Goal: Information Seeking & Learning: Learn about a topic

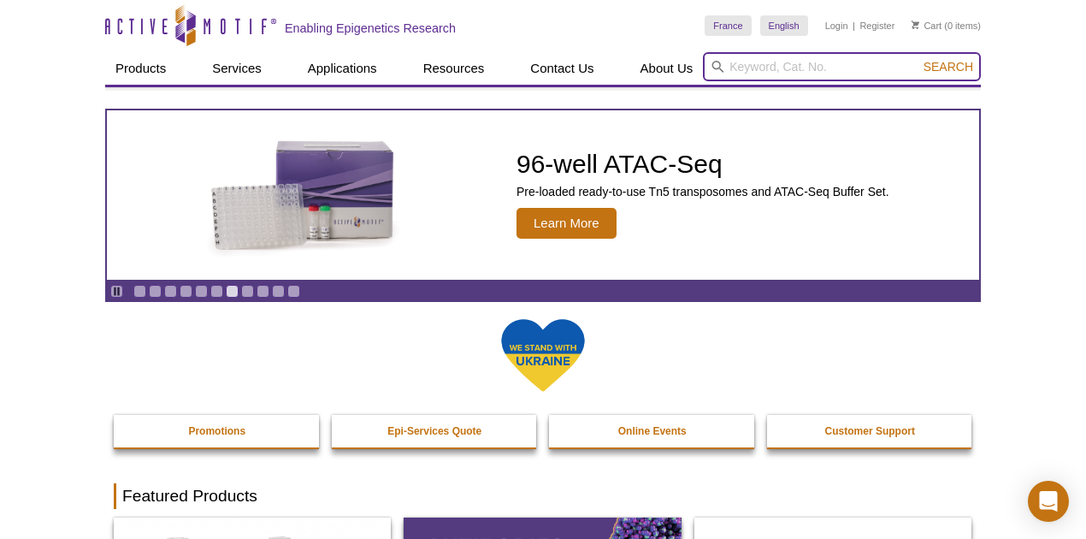
click at [788, 62] on input "search" at bounding box center [842, 66] width 278 height 29
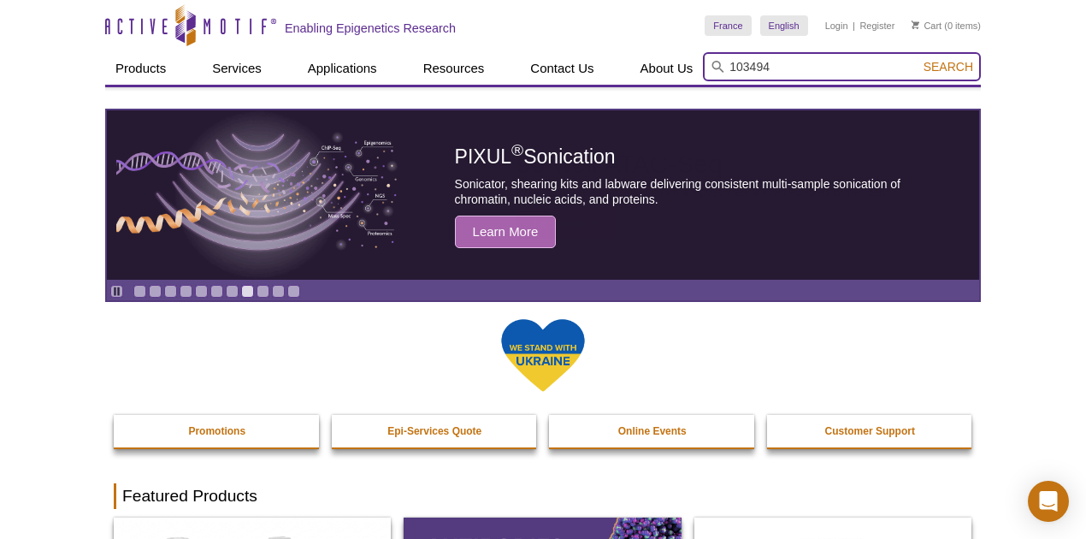
type input "103494"
click at [918, 59] on button "Search" at bounding box center [948, 66] width 60 height 15
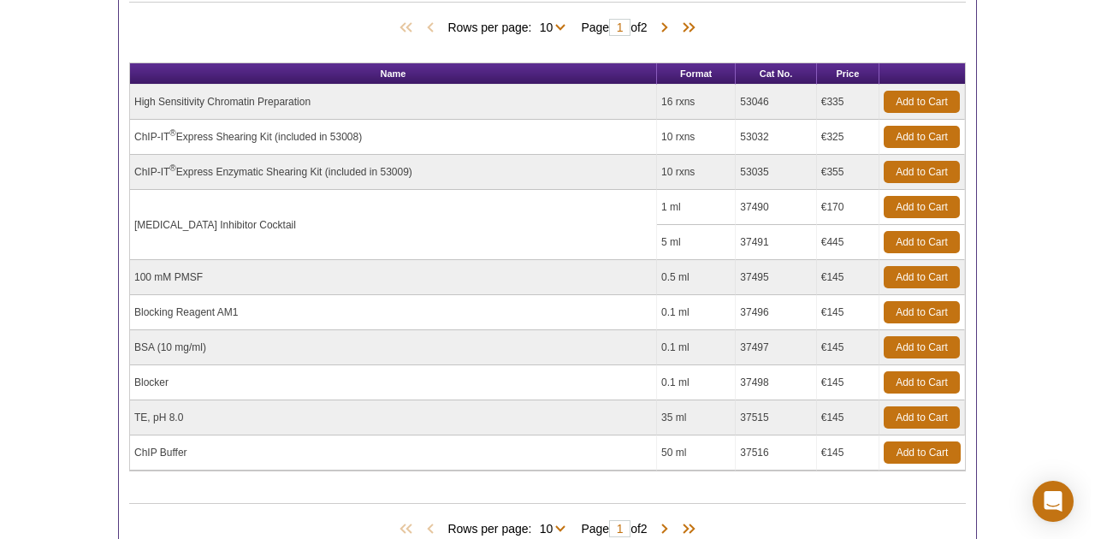
scroll to position [456, 0]
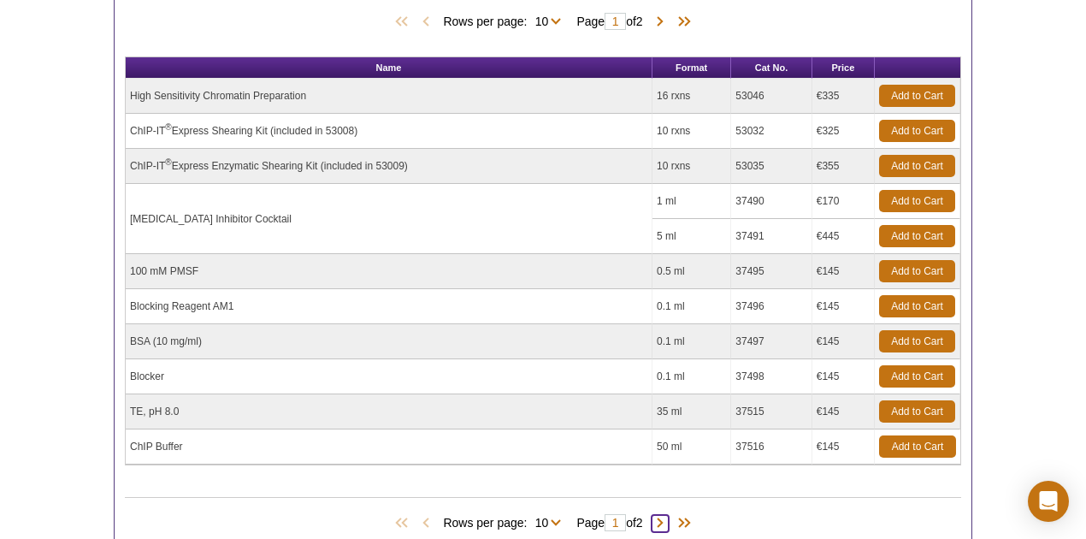
click at [662, 515] on span at bounding box center [660, 523] width 17 height 17
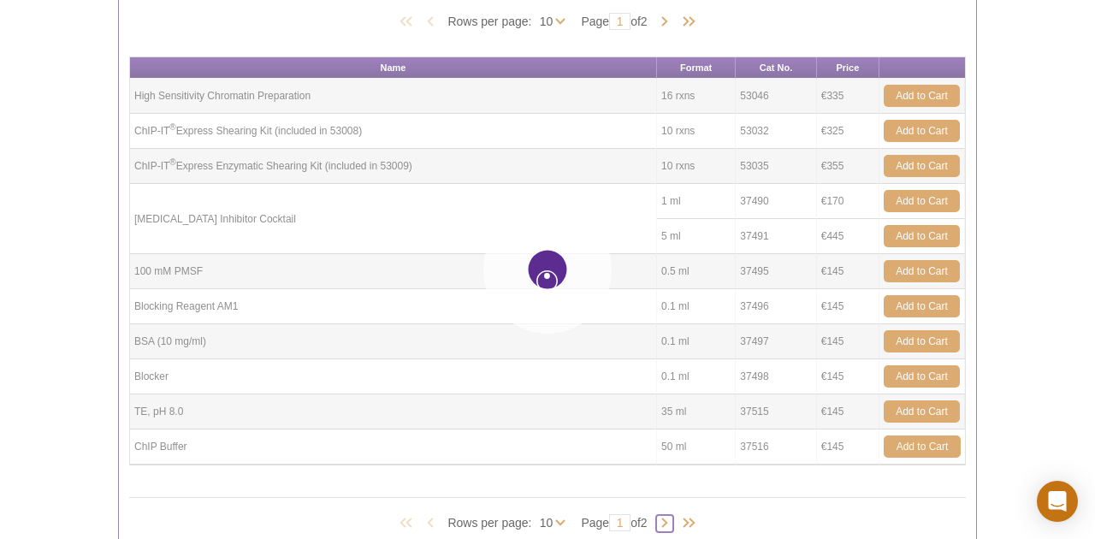
type input "2"
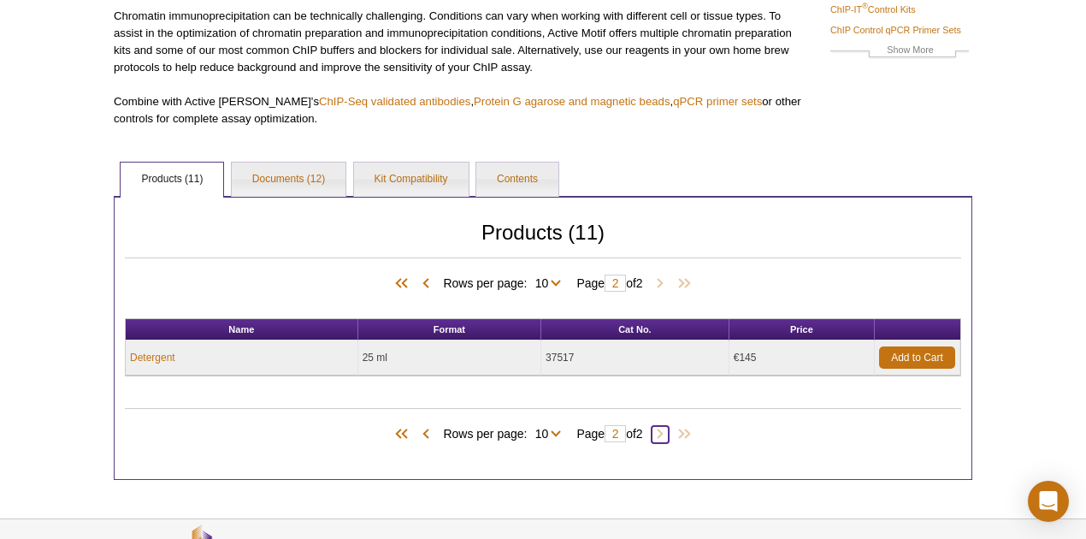
scroll to position [36, 0]
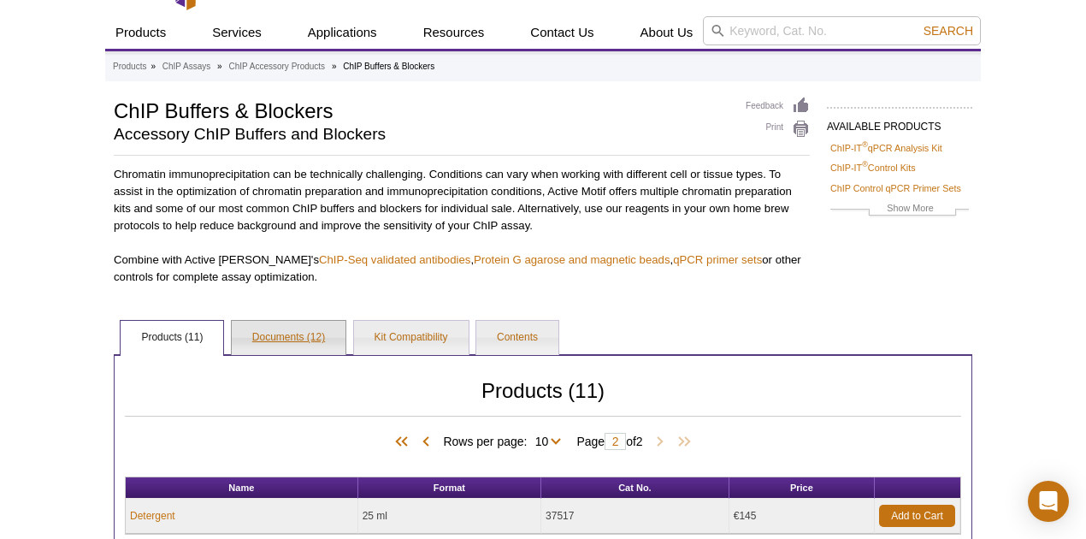
click at [289, 339] on link "Documents (12)" at bounding box center [289, 338] width 114 height 34
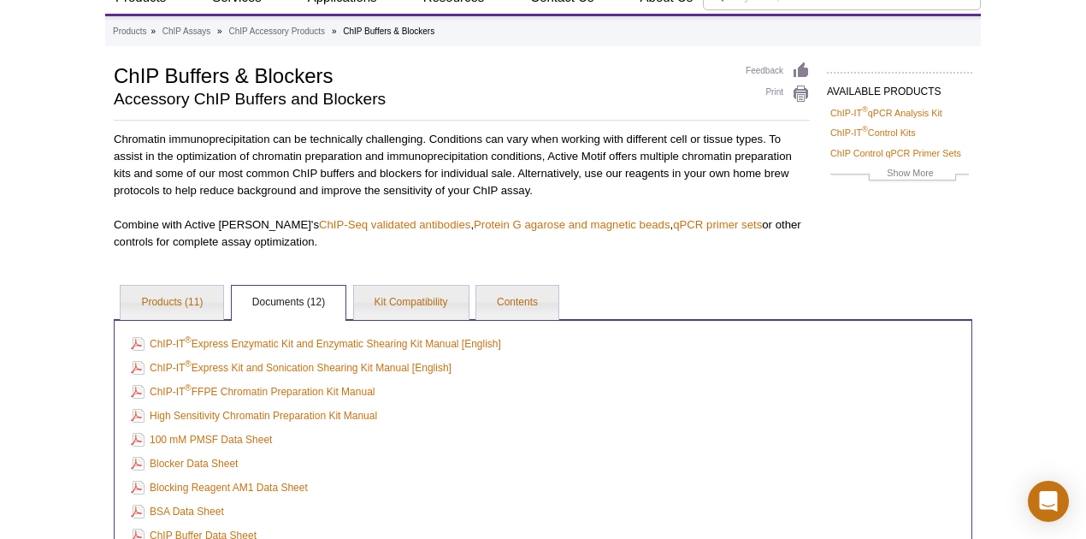
scroll to position [0, 0]
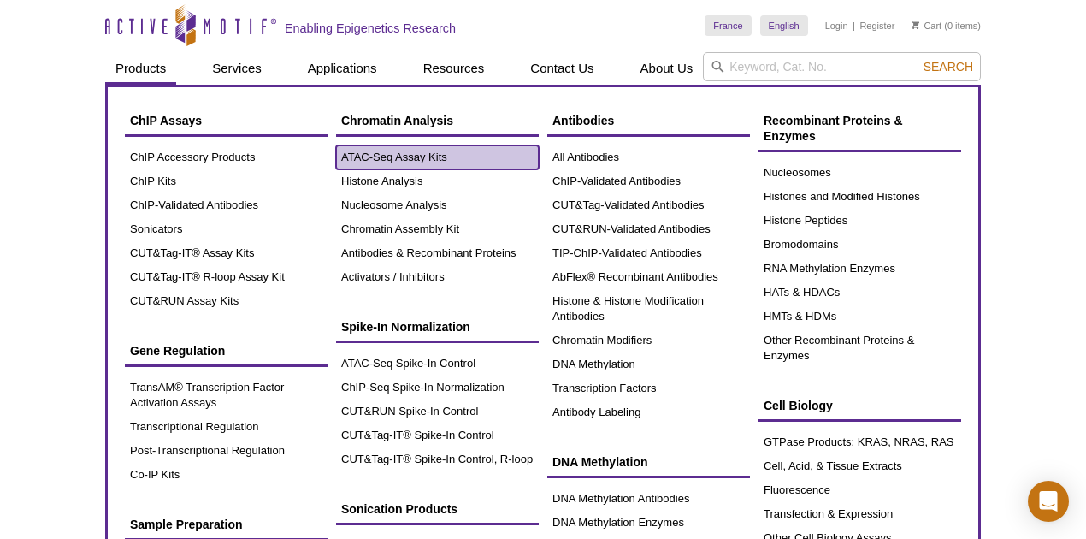
click at [370, 156] on link "ATAC-Seq Assay Kits" at bounding box center [437, 157] width 203 height 24
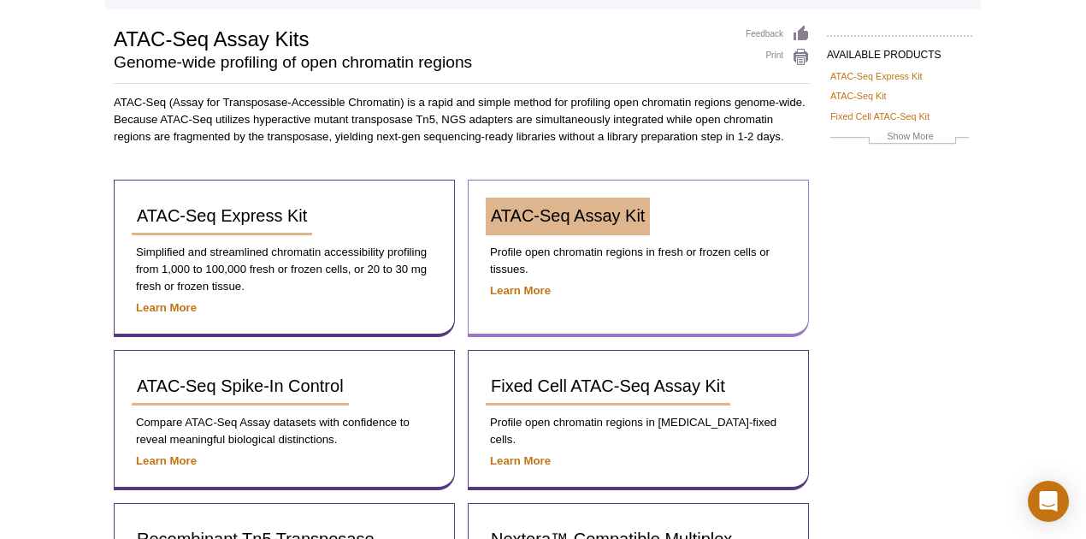
scroll to position [114, 0]
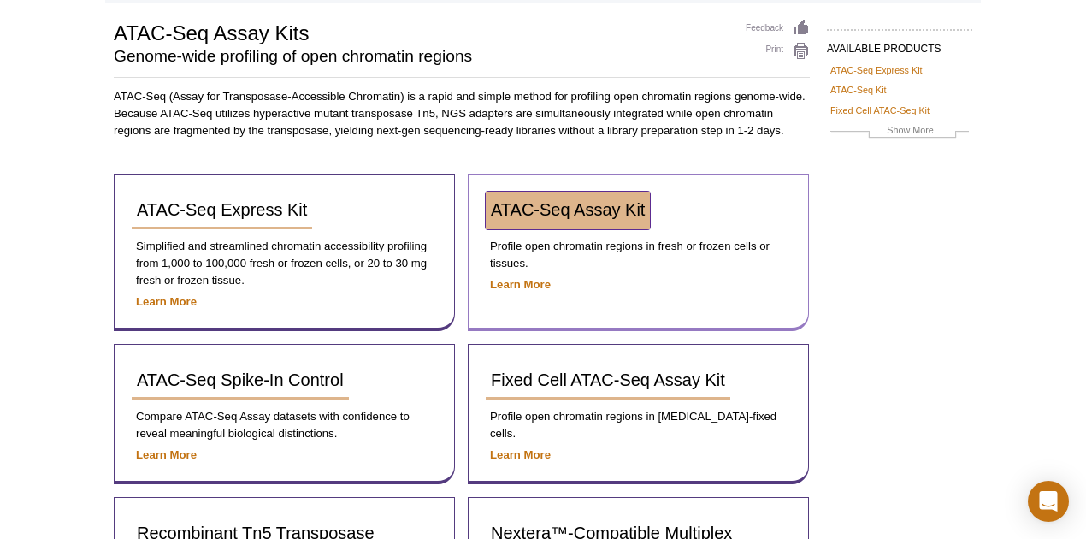
click at [545, 205] on span "ATAC-Seq Assay Kit" at bounding box center [568, 209] width 154 height 19
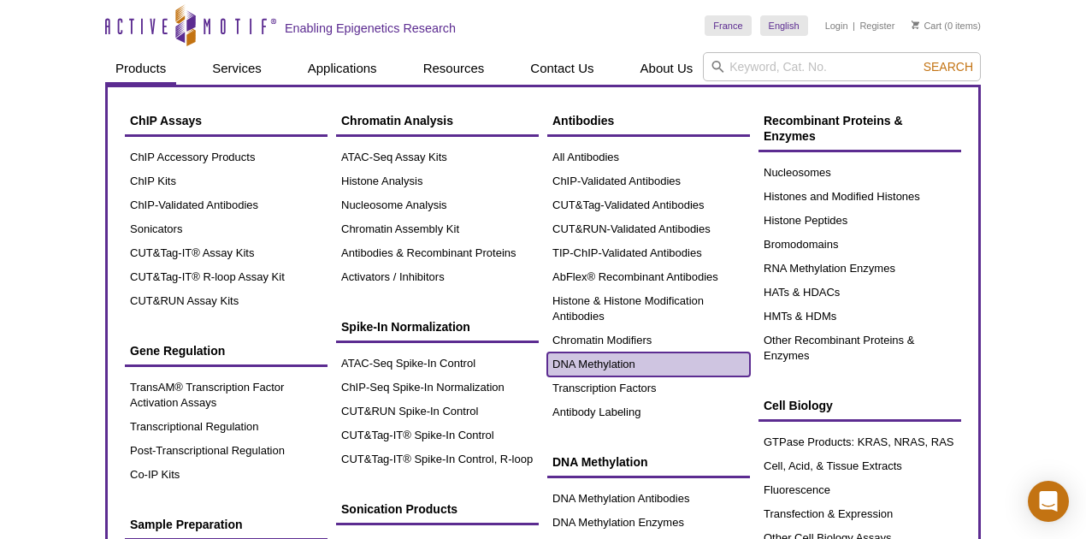
click at [578, 366] on link "DNA Methylation" at bounding box center [648, 364] width 203 height 24
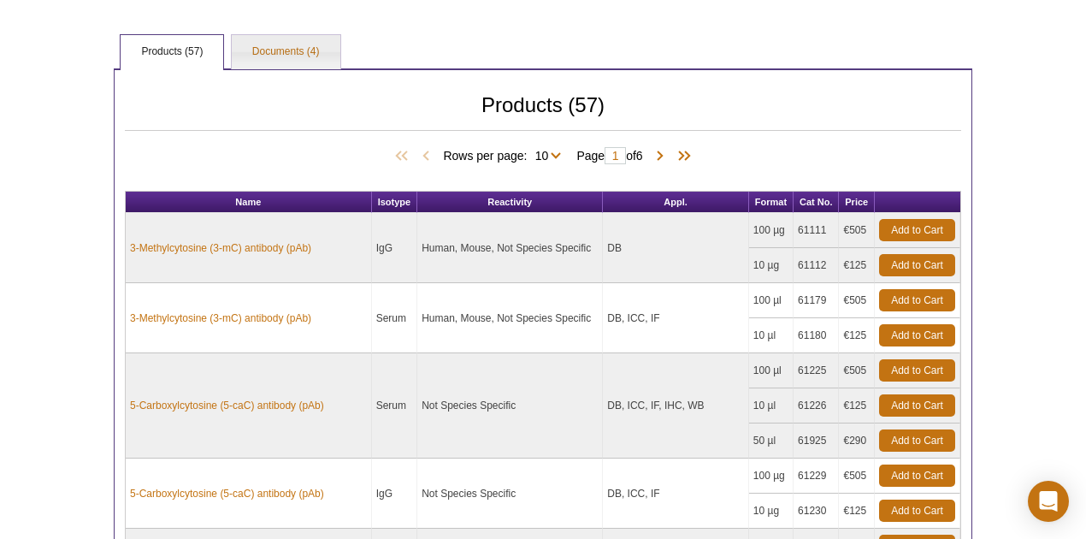
scroll to position [265, 0]
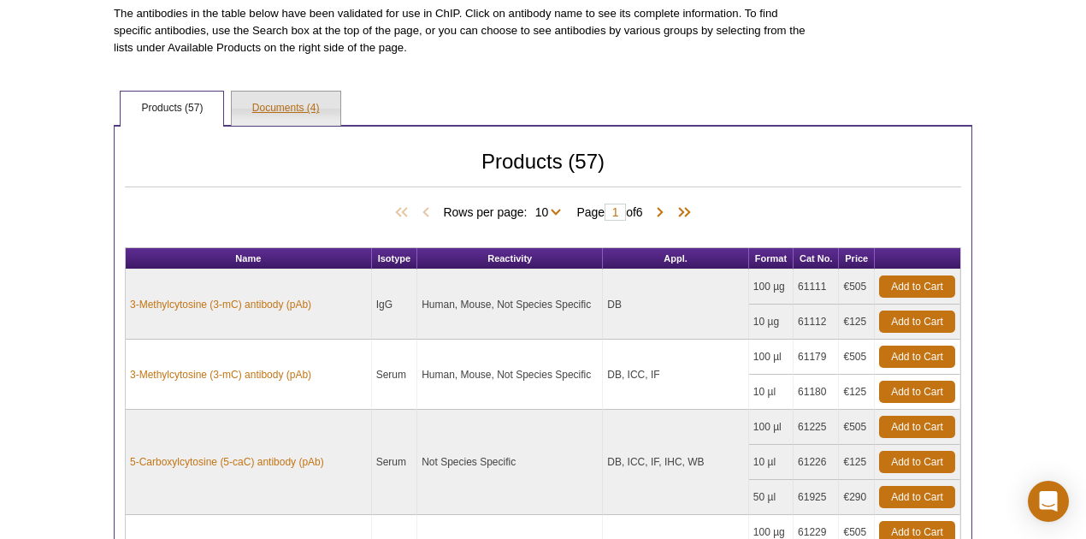
click at [280, 109] on link "Documents (4)" at bounding box center [286, 109] width 109 height 34
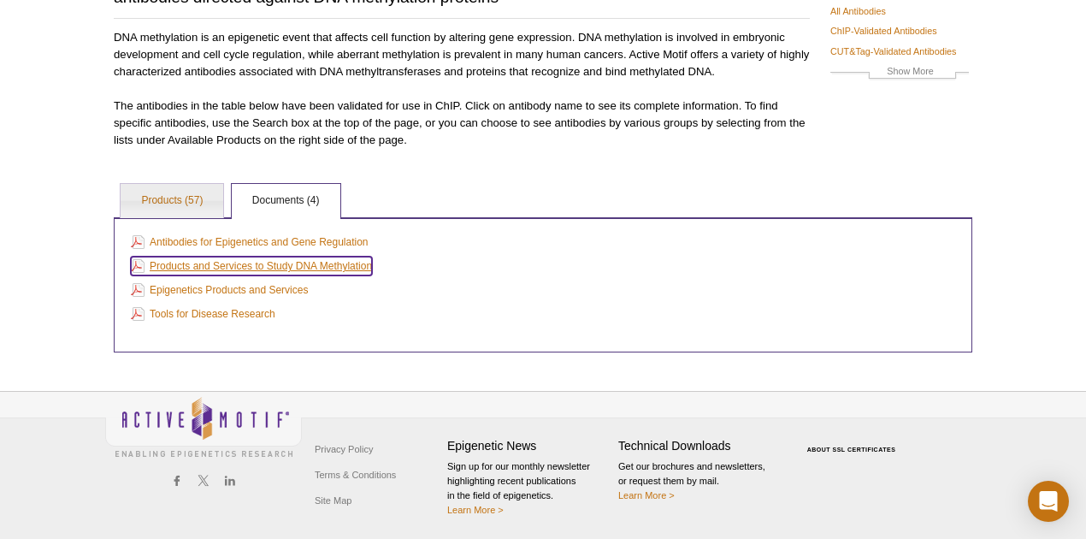
click at [204, 265] on link "Products and Services to Study DNA Methylation" at bounding box center [251, 266] width 241 height 19
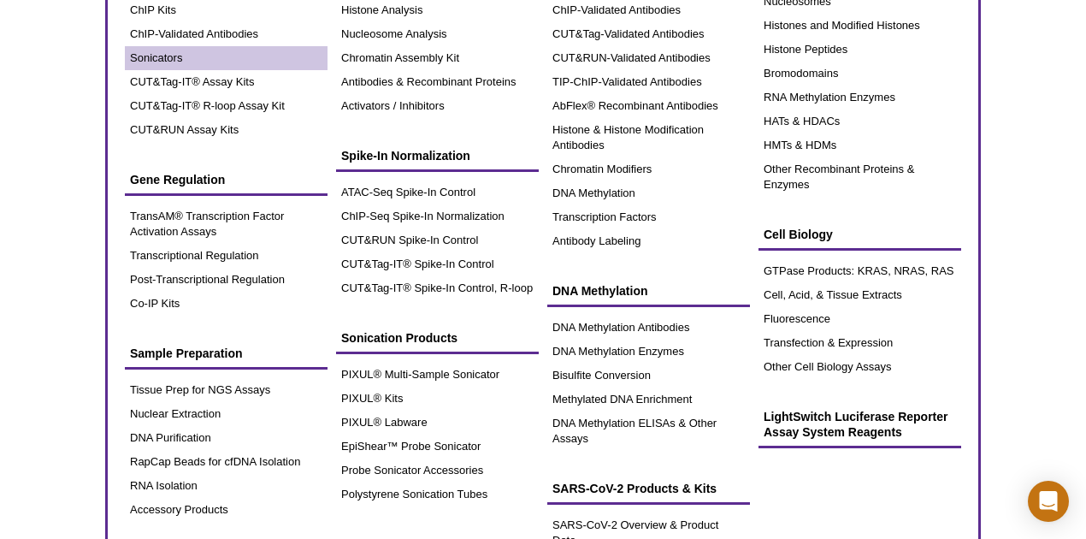
scroll to position [114, 0]
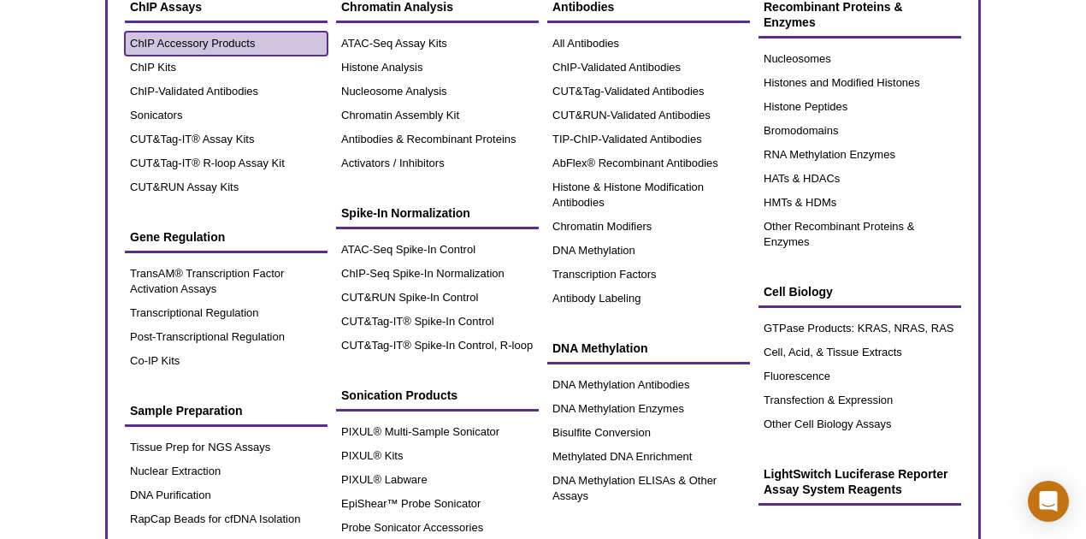
click at [159, 43] on link "ChIP Accessory Products" at bounding box center [226, 44] width 203 height 24
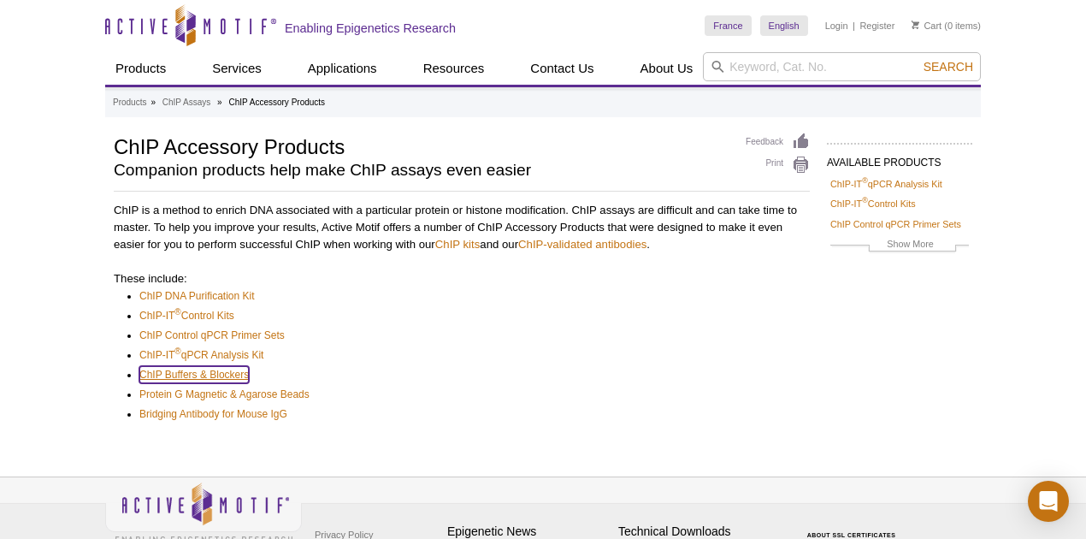
click at [215, 376] on link "ChIP Buffers & Blockers" at bounding box center [193, 374] width 109 height 17
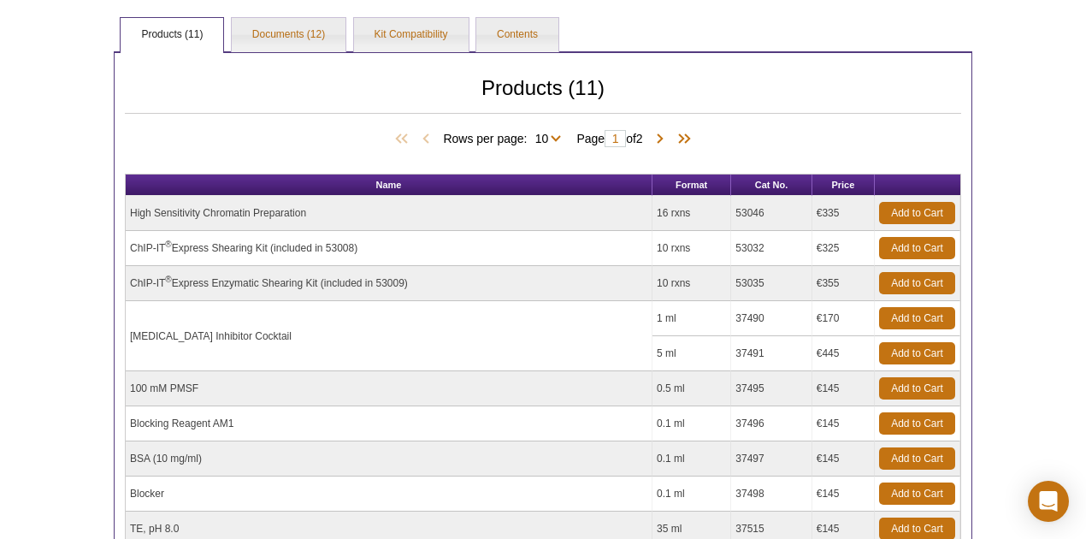
scroll to position [114, 0]
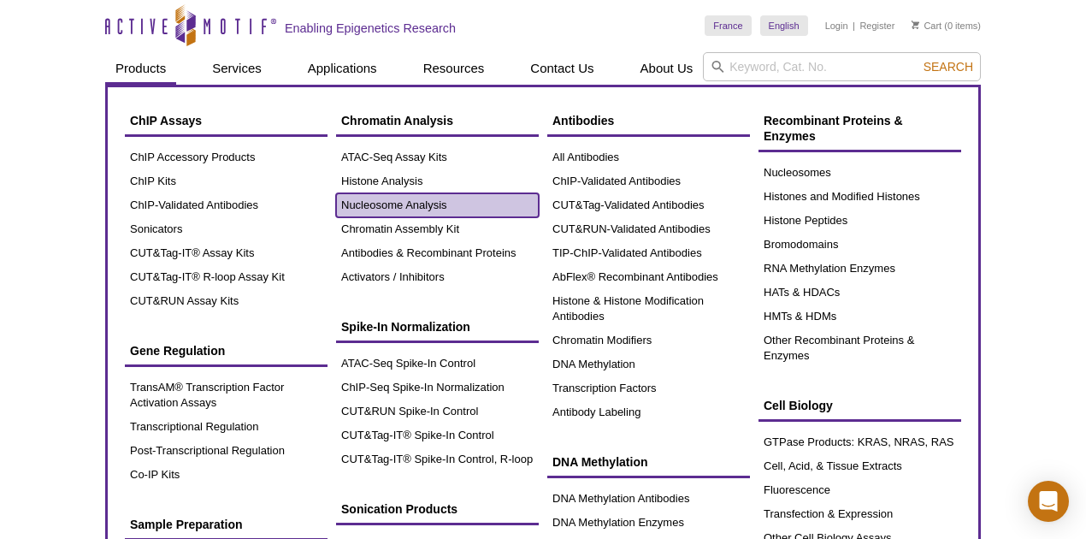
click at [385, 201] on link "Nucleosome Analysis" at bounding box center [437, 205] width 203 height 24
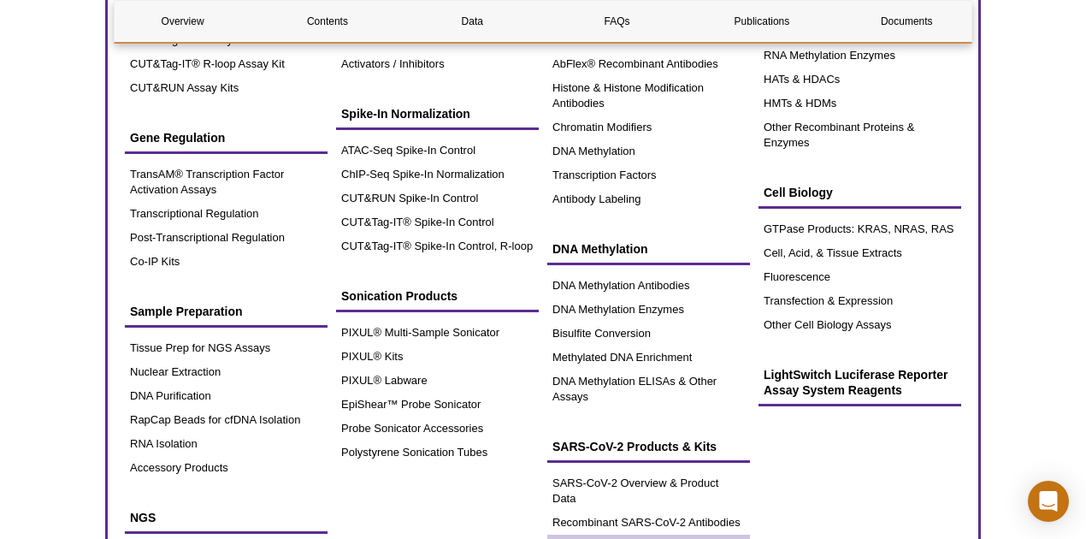
scroll to position [171, 0]
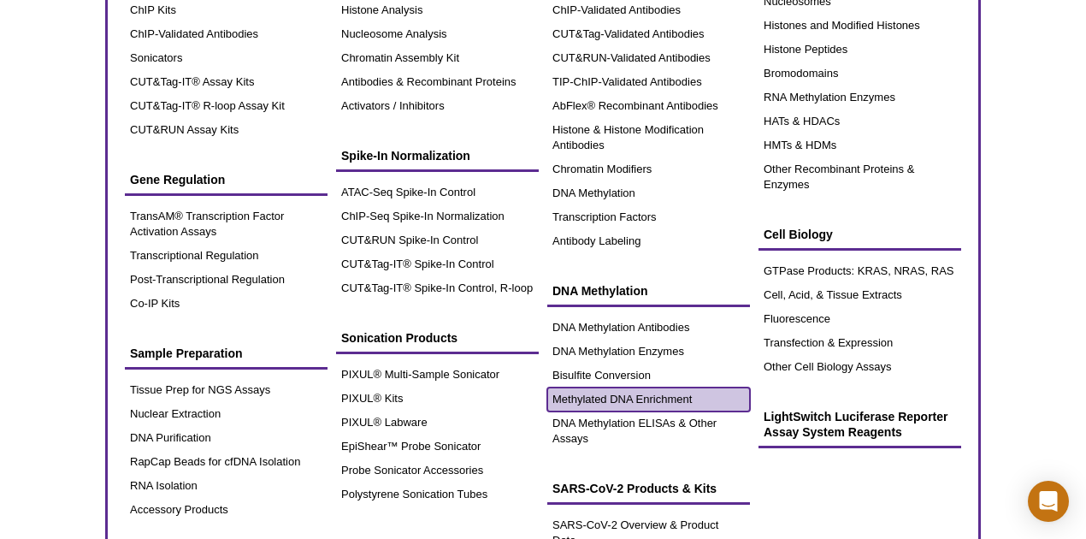
click at [635, 395] on link "Methylated DNA Enrichment" at bounding box center [648, 399] width 203 height 24
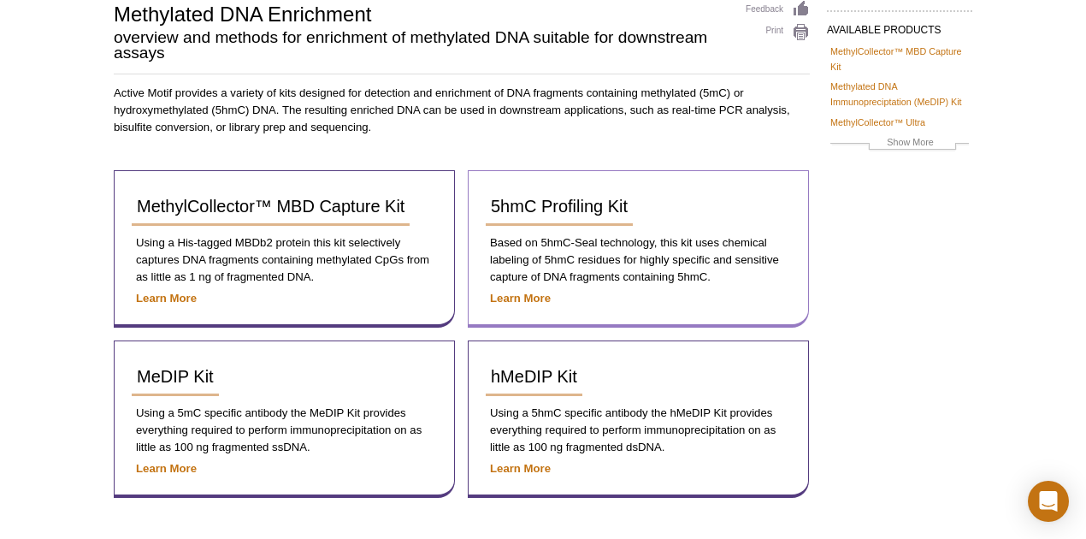
scroll to position [171, 0]
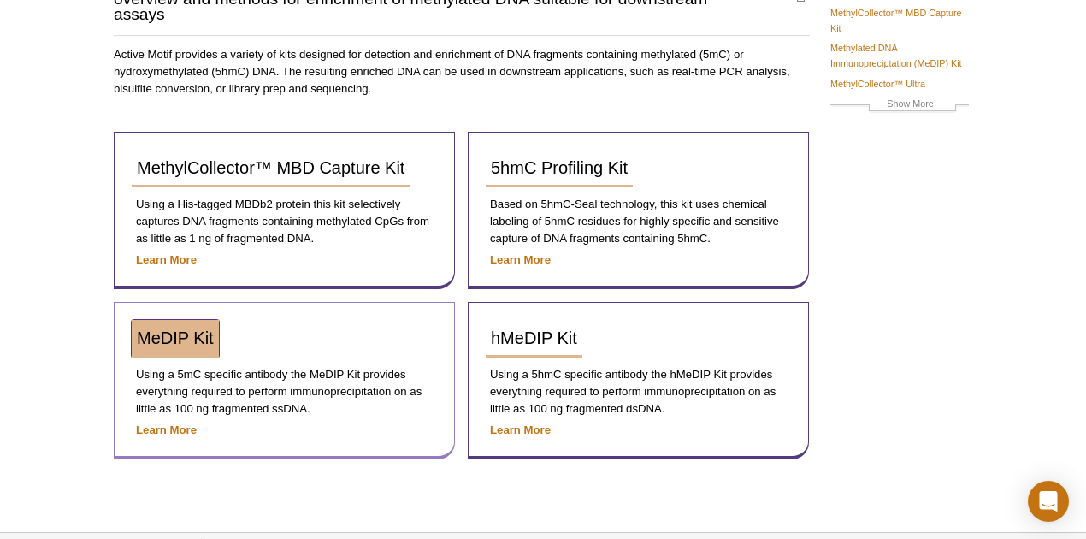
click at [167, 337] on span "MeDIP Kit" at bounding box center [175, 337] width 77 height 19
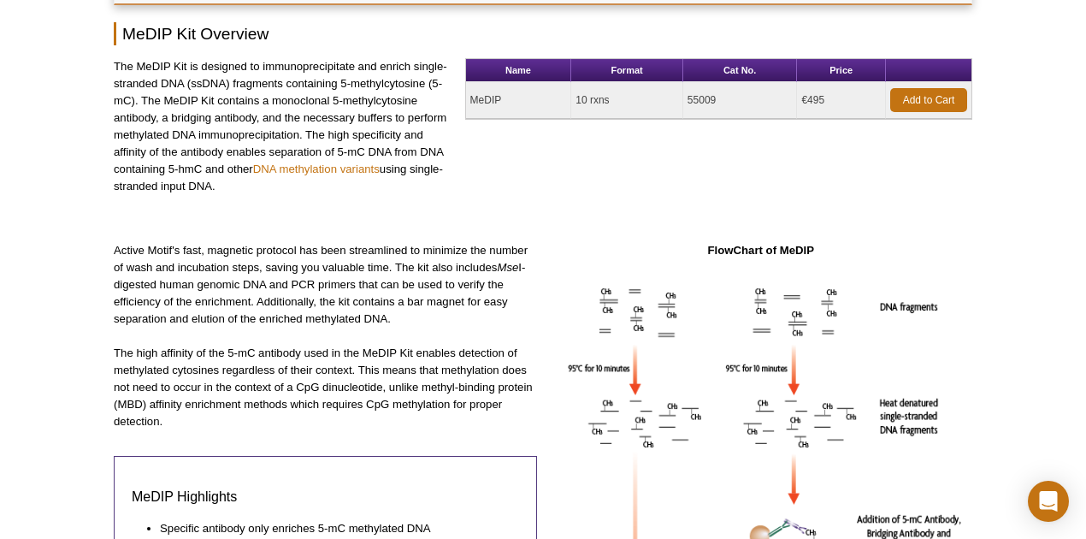
scroll to position [56, 0]
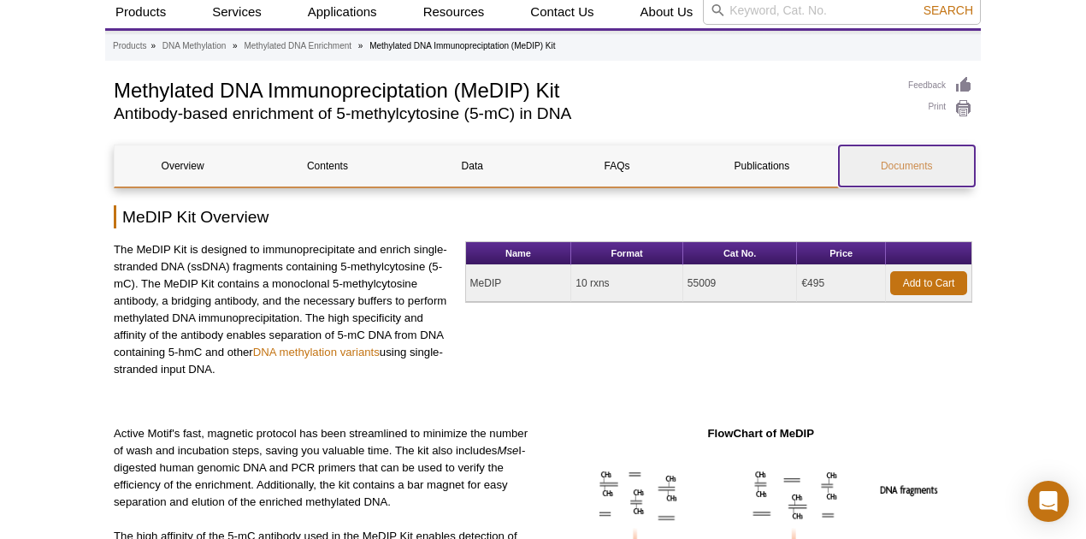
click at [930, 170] on link "Documents" at bounding box center [907, 165] width 136 height 41
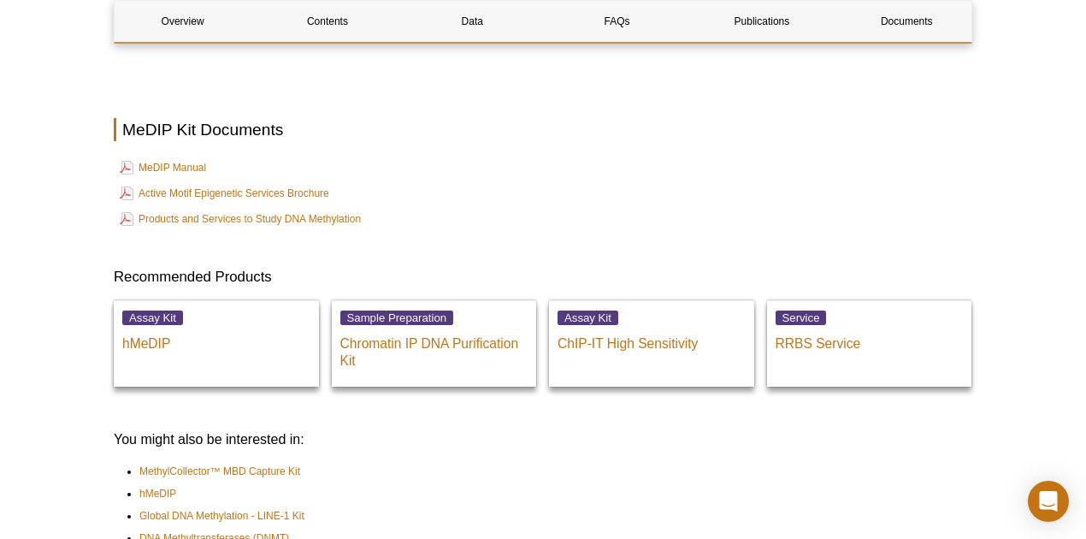
scroll to position [3975, 0]
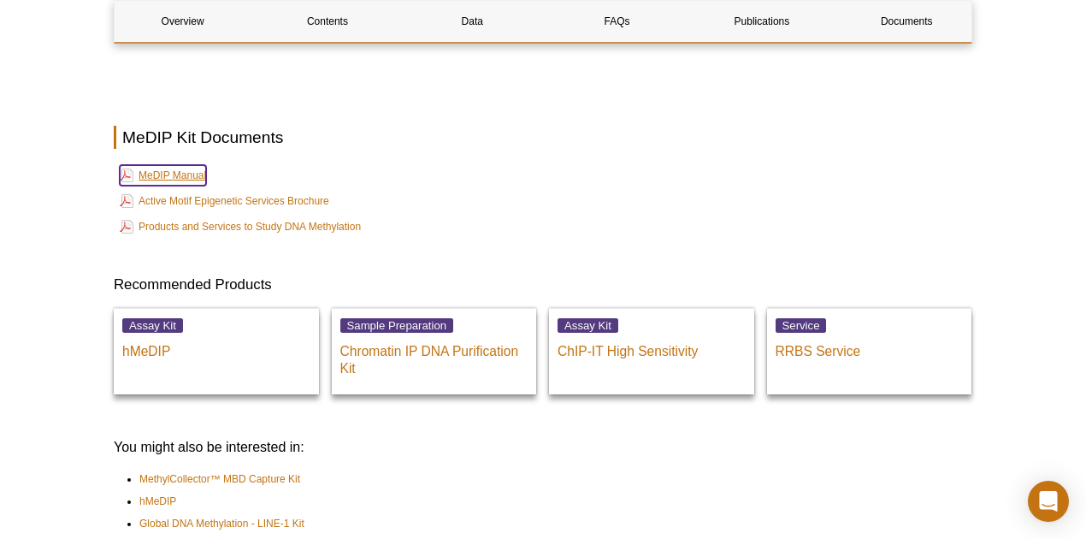
click at [171, 186] on link "MeDIP Manual" at bounding box center [163, 175] width 86 height 21
